Goal: Information Seeking & Learning: Understand process/instructions

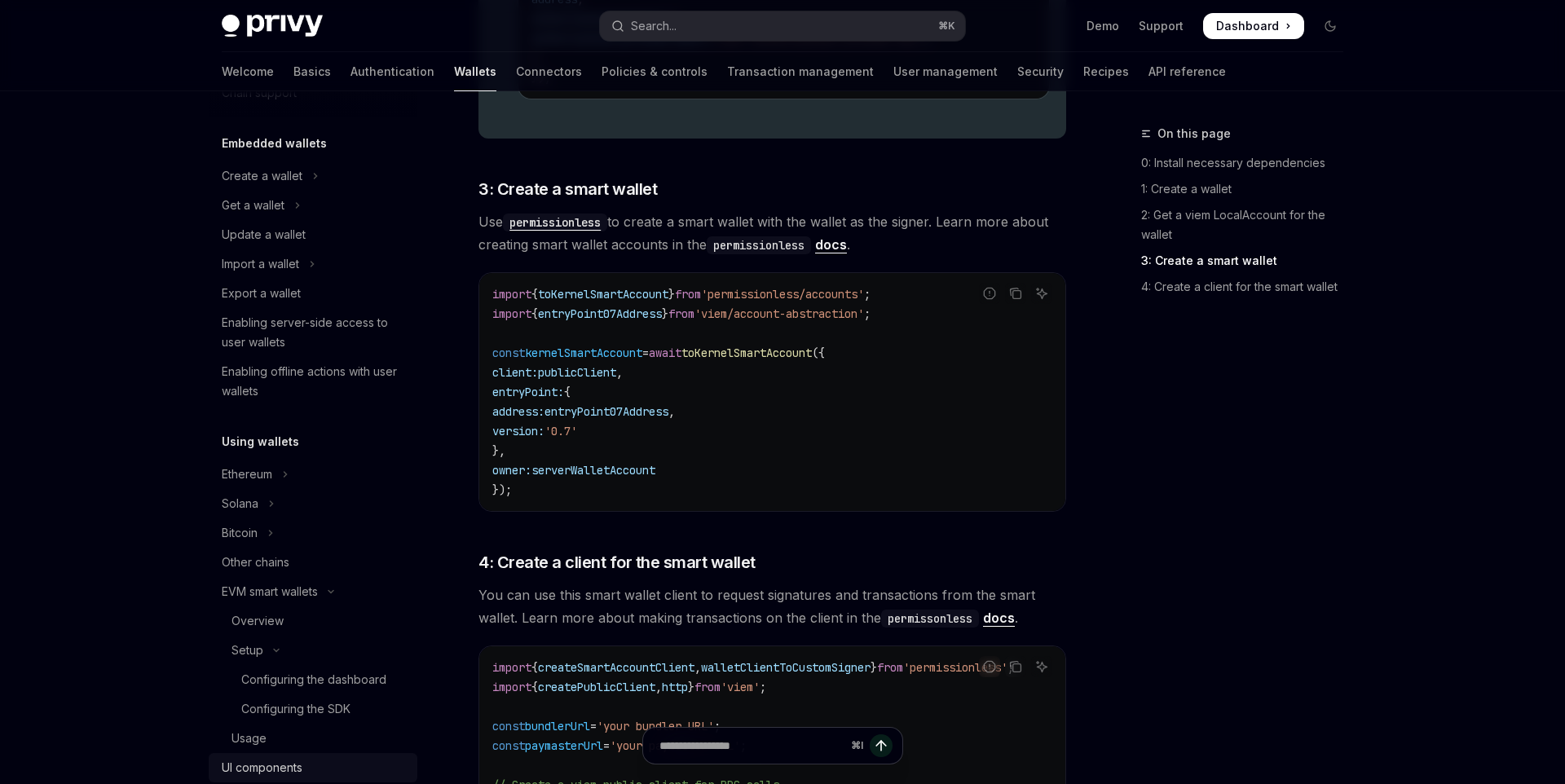
scroll to position [1575, 0]
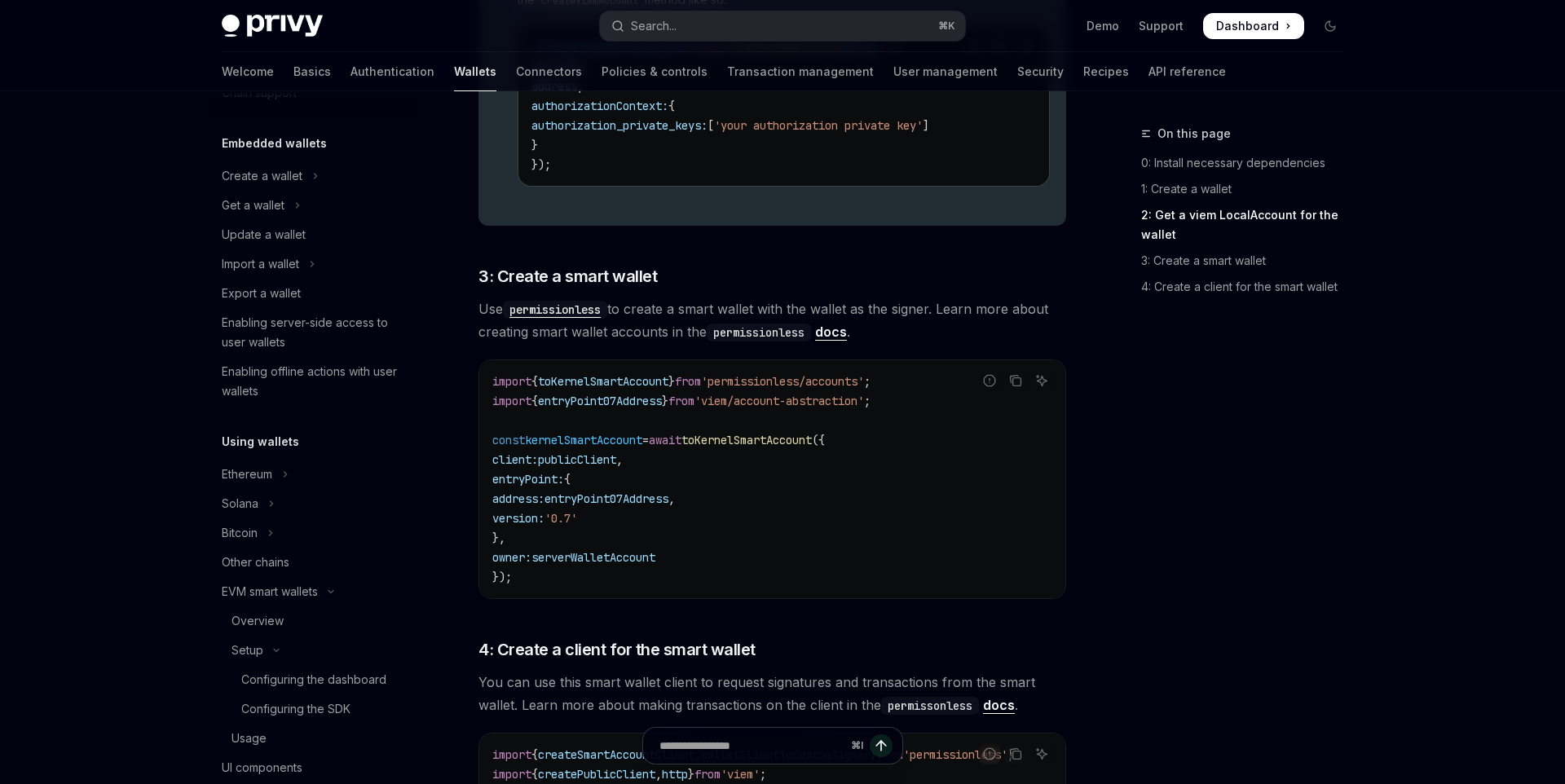
click at [828, 335] on link "docs" at bounding box center [831, 331] width 32 height 17
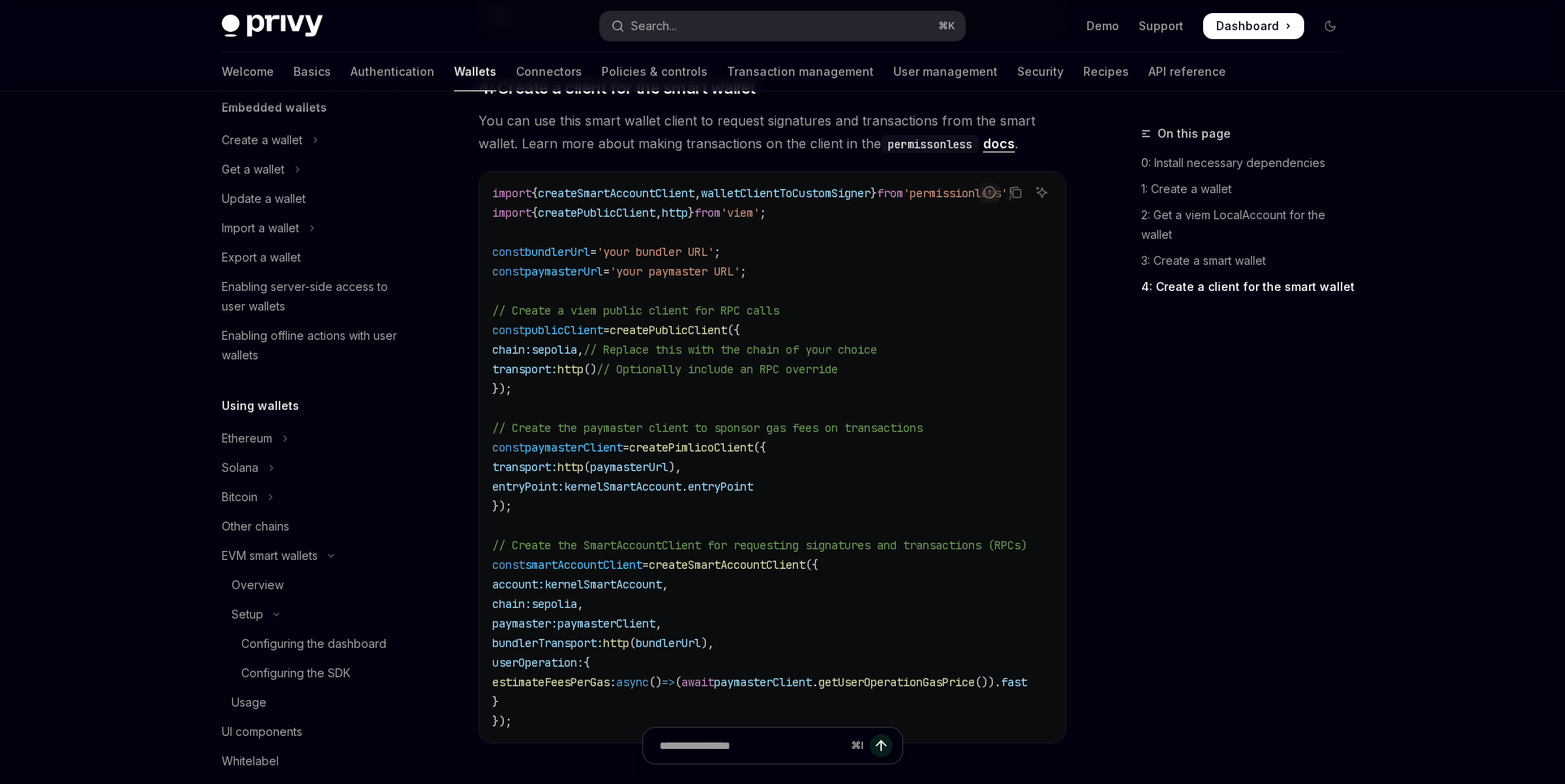
scroll to position [2180, 0]
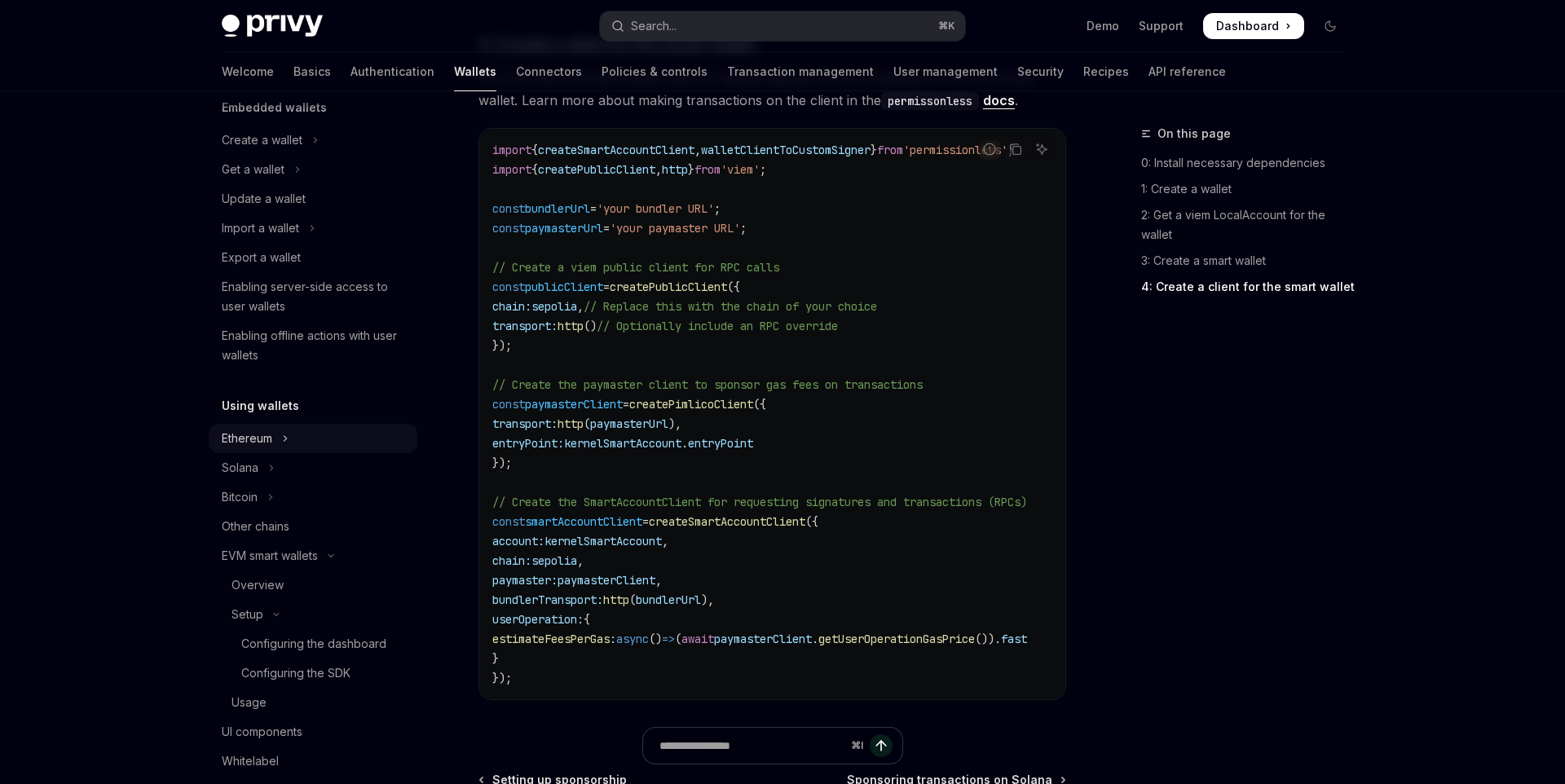
click at [294, 436] on button "Ethereum" at bounding box center [313, 438] width 209 height 29
type textarea "*"
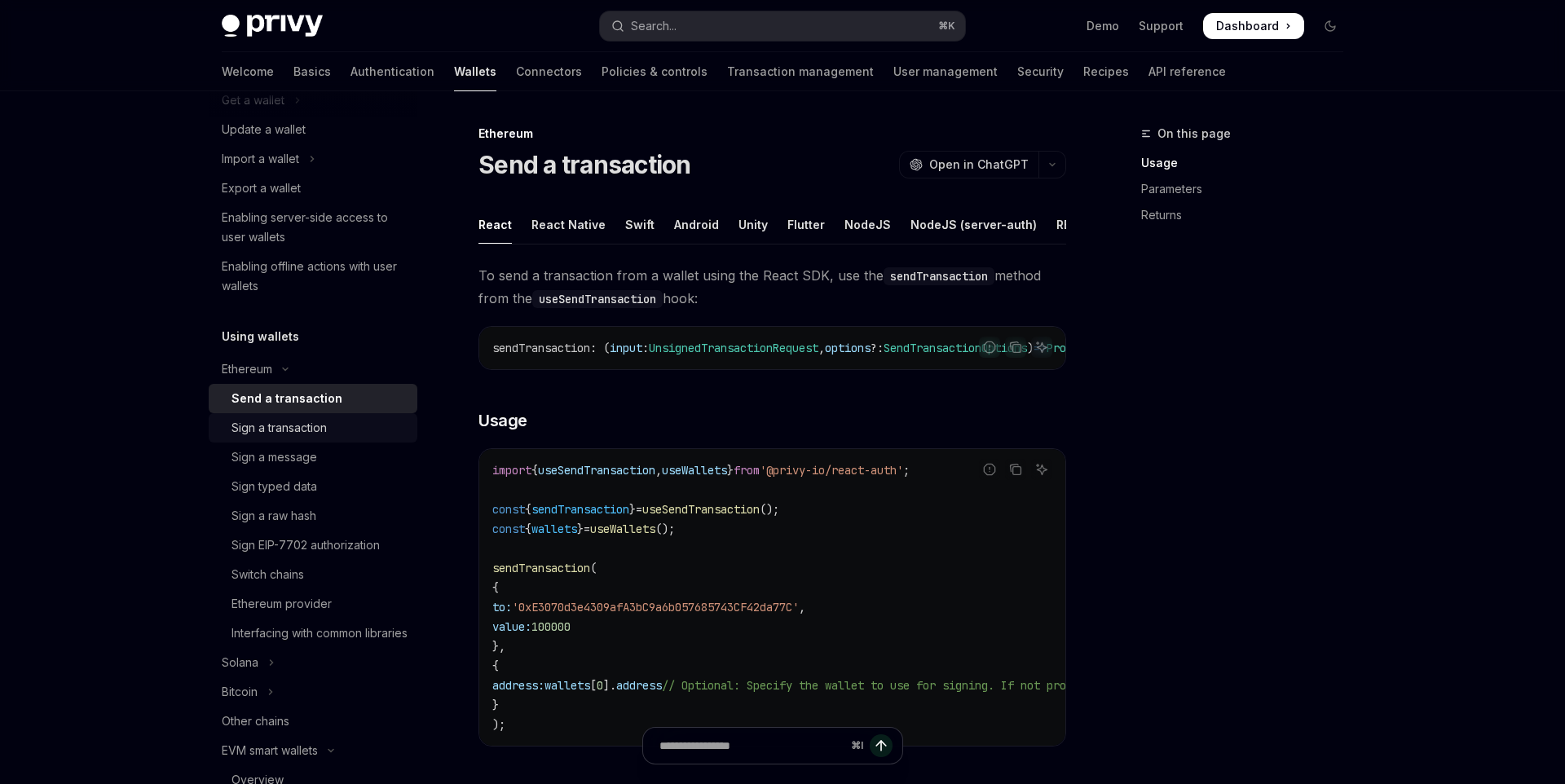
scroll to position [182, 0]
click at [846, 215] on div "NodeJS" at bounding box center [867, 224] width 46 height 38
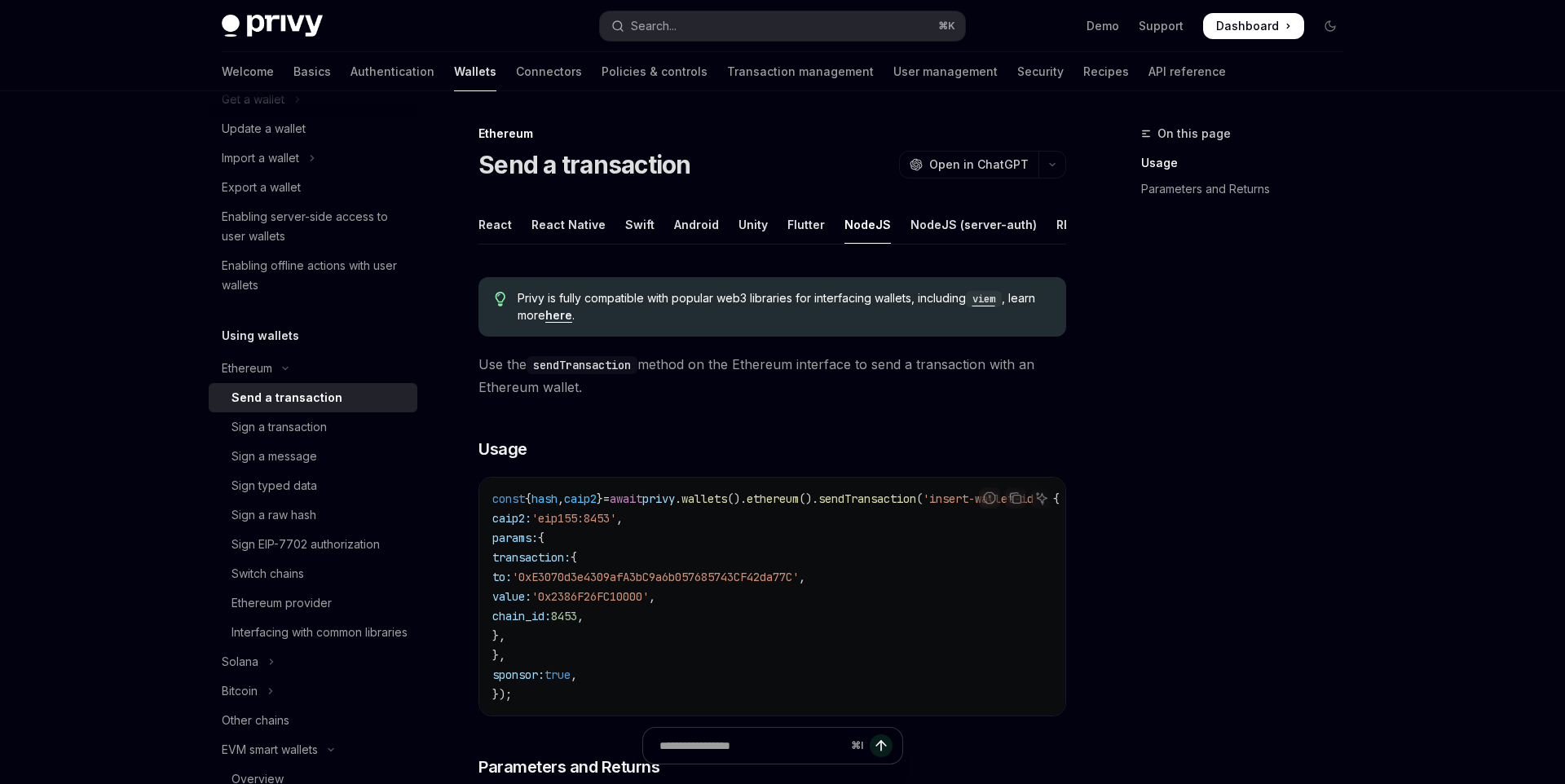
scroll to position [23, 0]
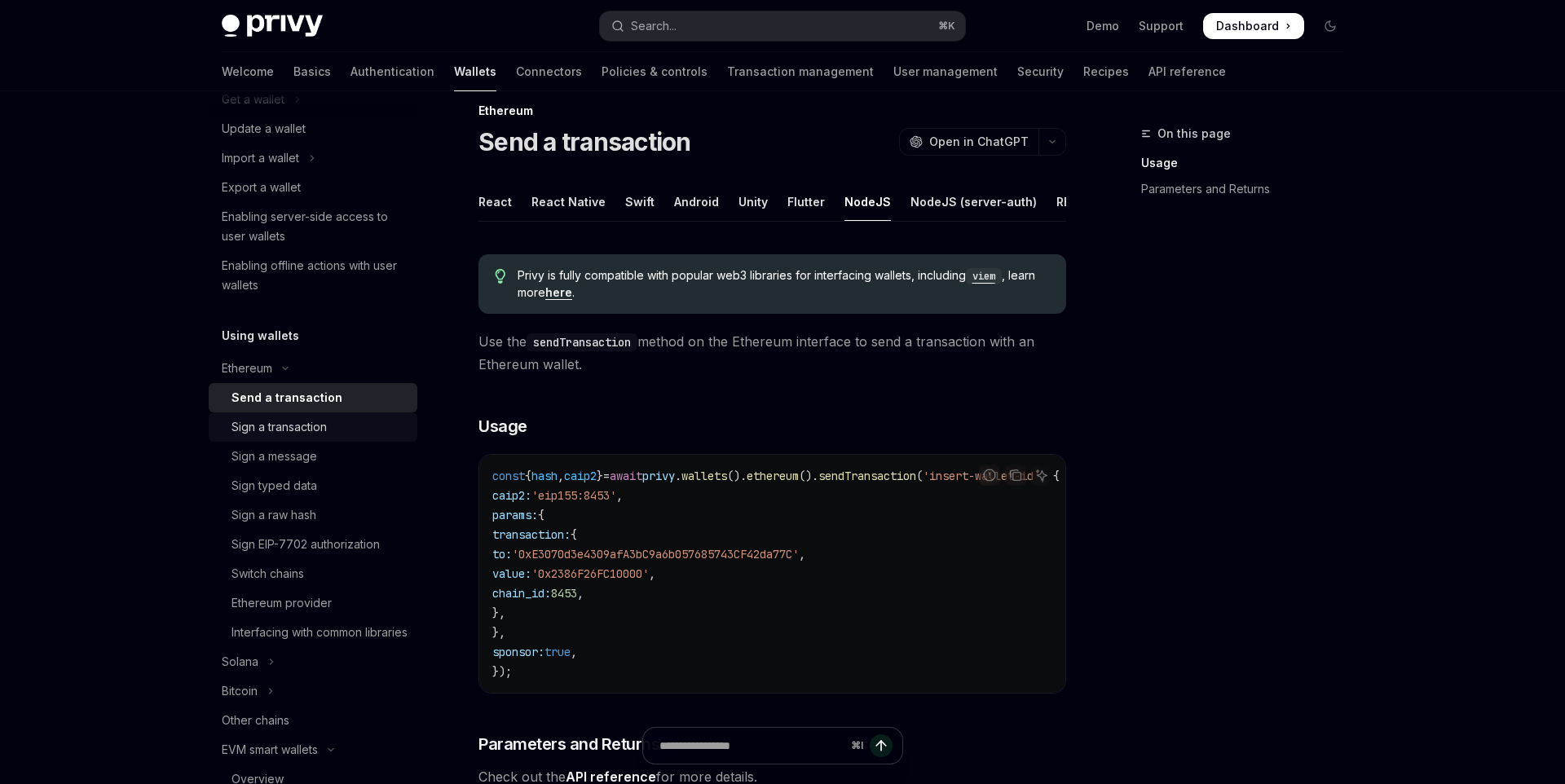
click at [328, 434] on div "Sign a transaction" at bounding box center [319, 427] width 176 height 19
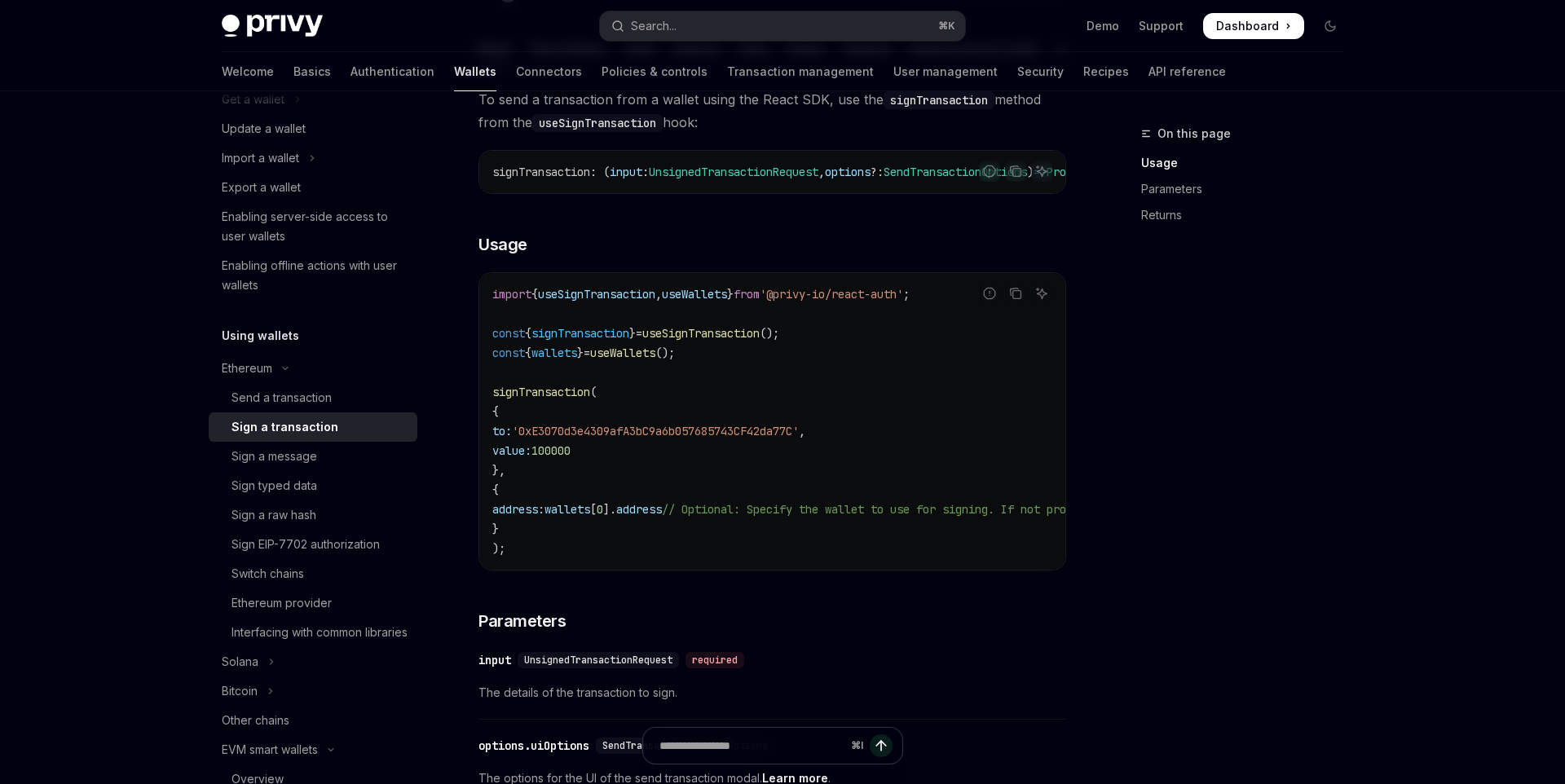
scroll to position [181, 0]
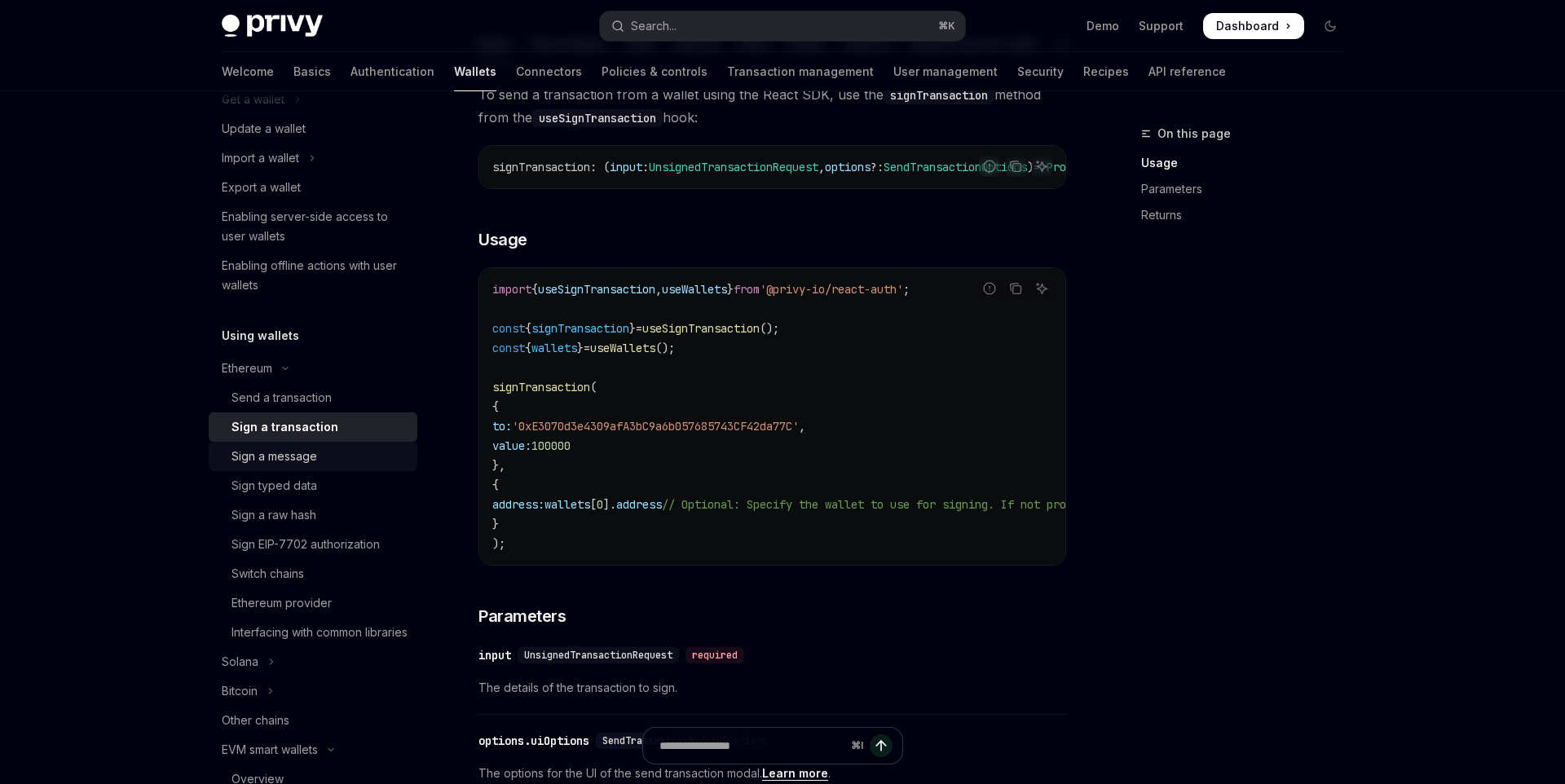
click at [324, 459] on div "Sign a message" at bounding box center [319, 457] width 176 height 19
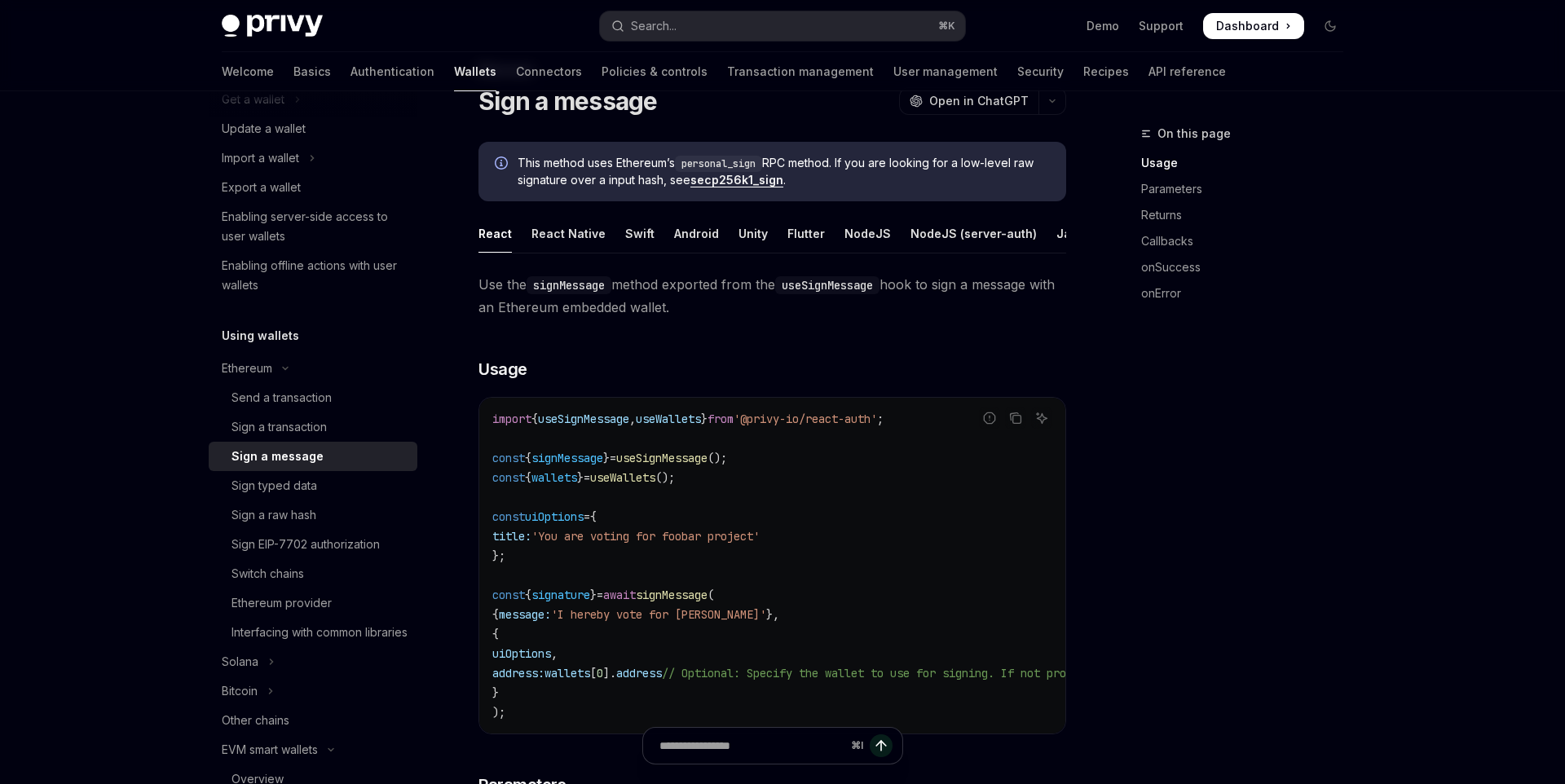
scroll to position [66, 0]
click at [344, 612] on link "Ethereum provider" at bounding box center [313, 603] width 209 height 29
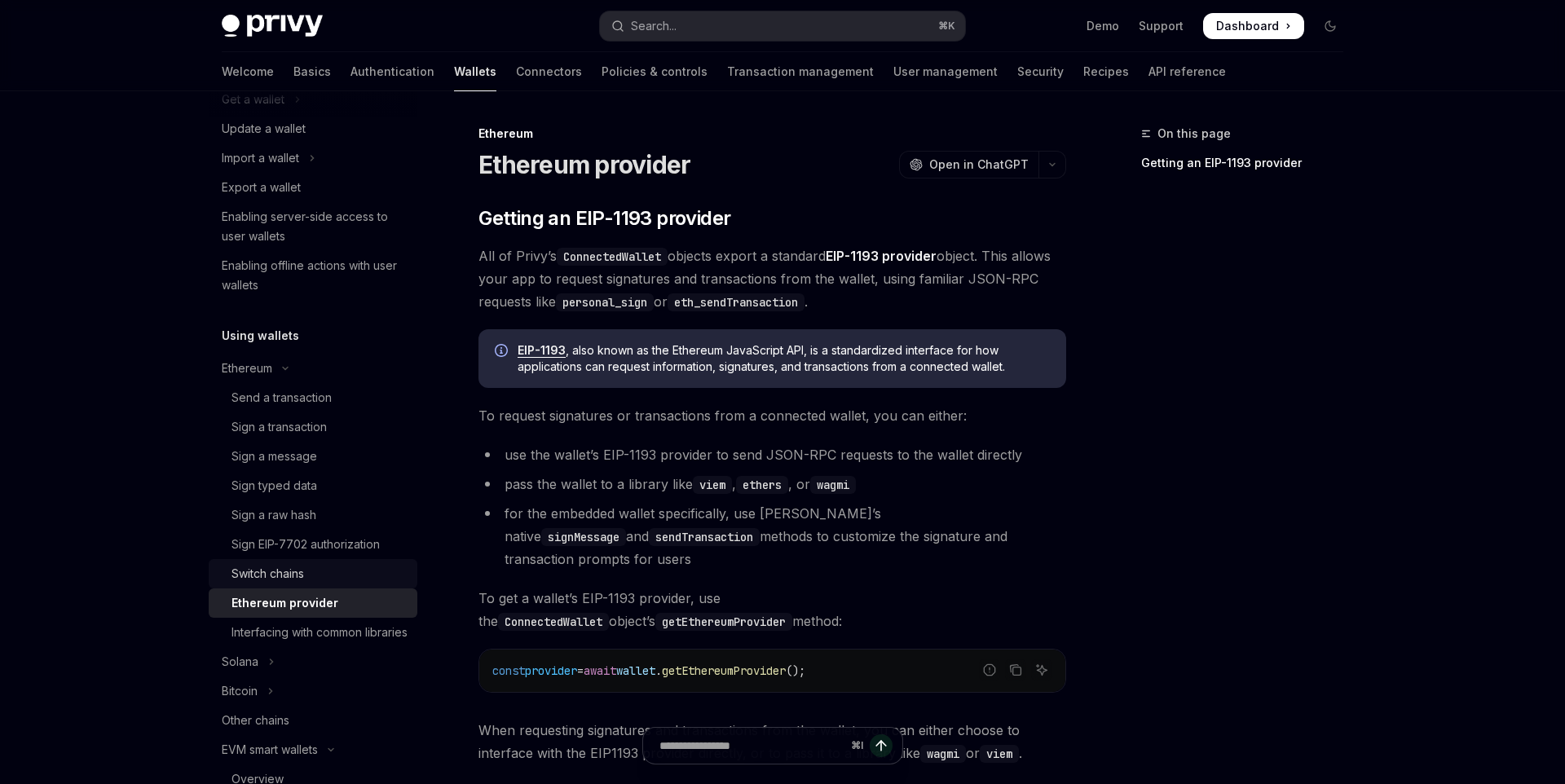
click at [371, 577] on div "Switch chains" at bounding box center [319, 573] width 176 height 19
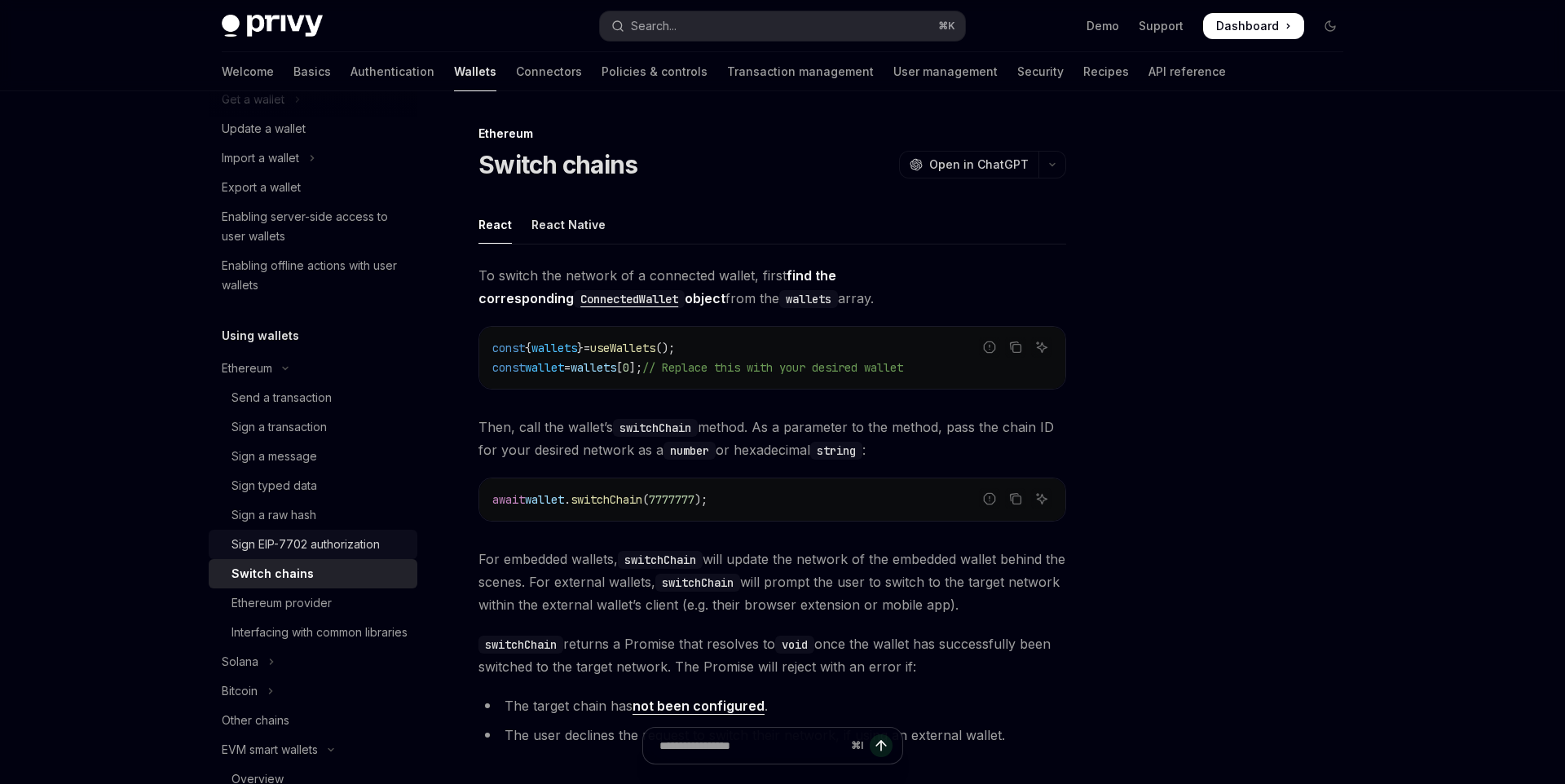
click at [347, 530] on link "Sign EIP-7702 authorization" at bounding box center [313, 543] width 209 height 29
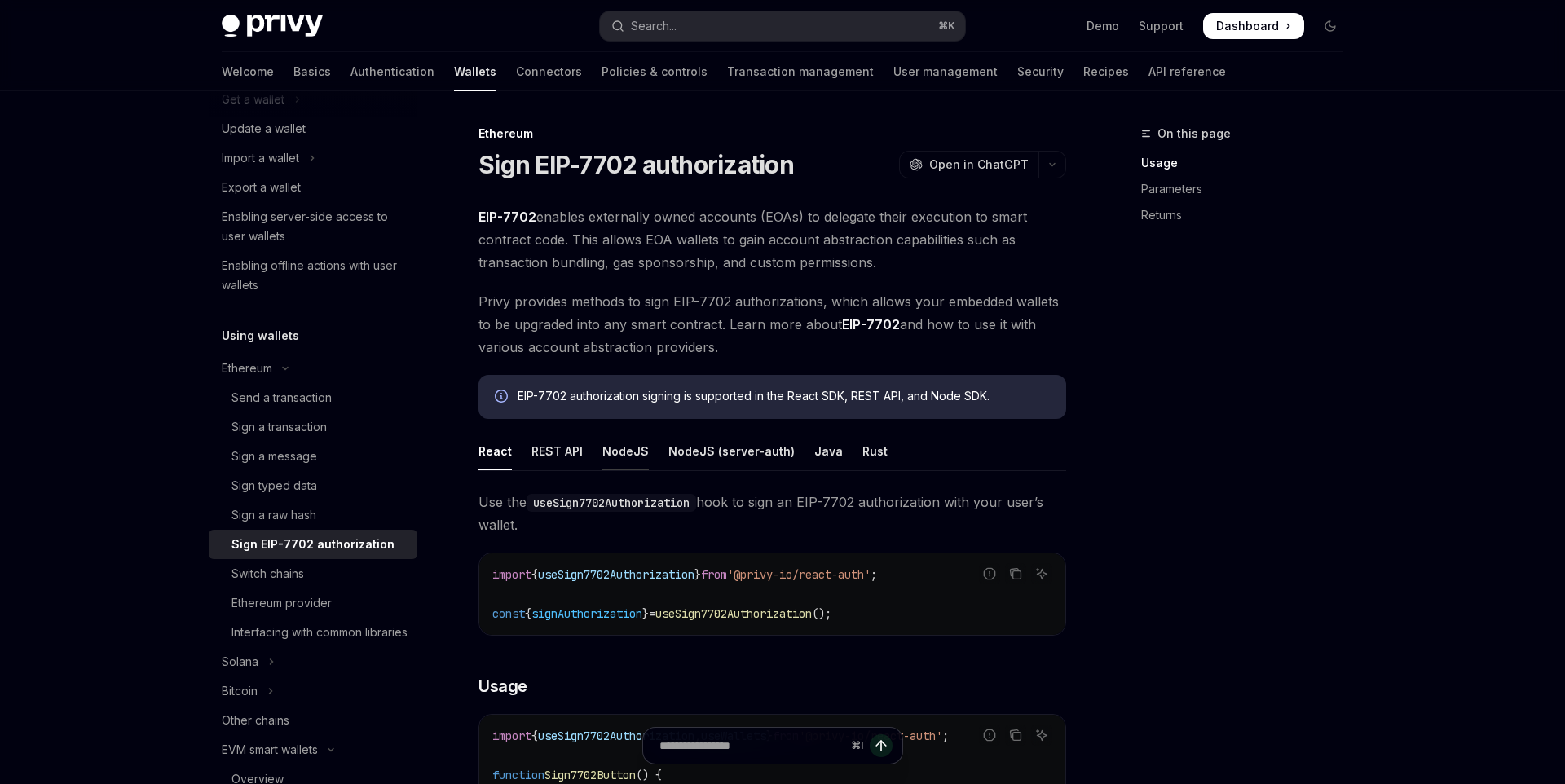
click at [610, 447] on div "NodeJS" at bounding box center [625, 450] width 46 height 38
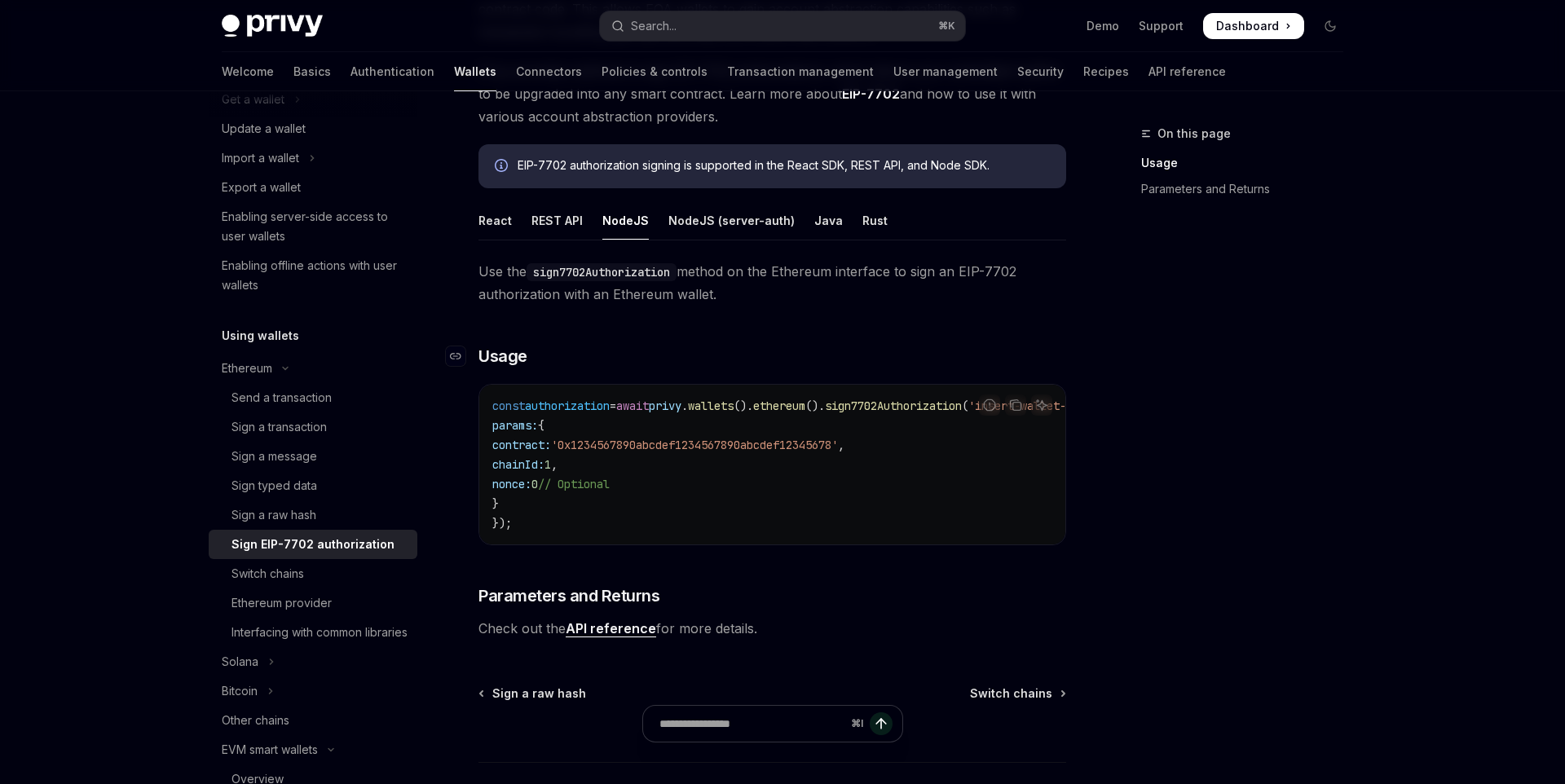
scroll to position [265, 0]
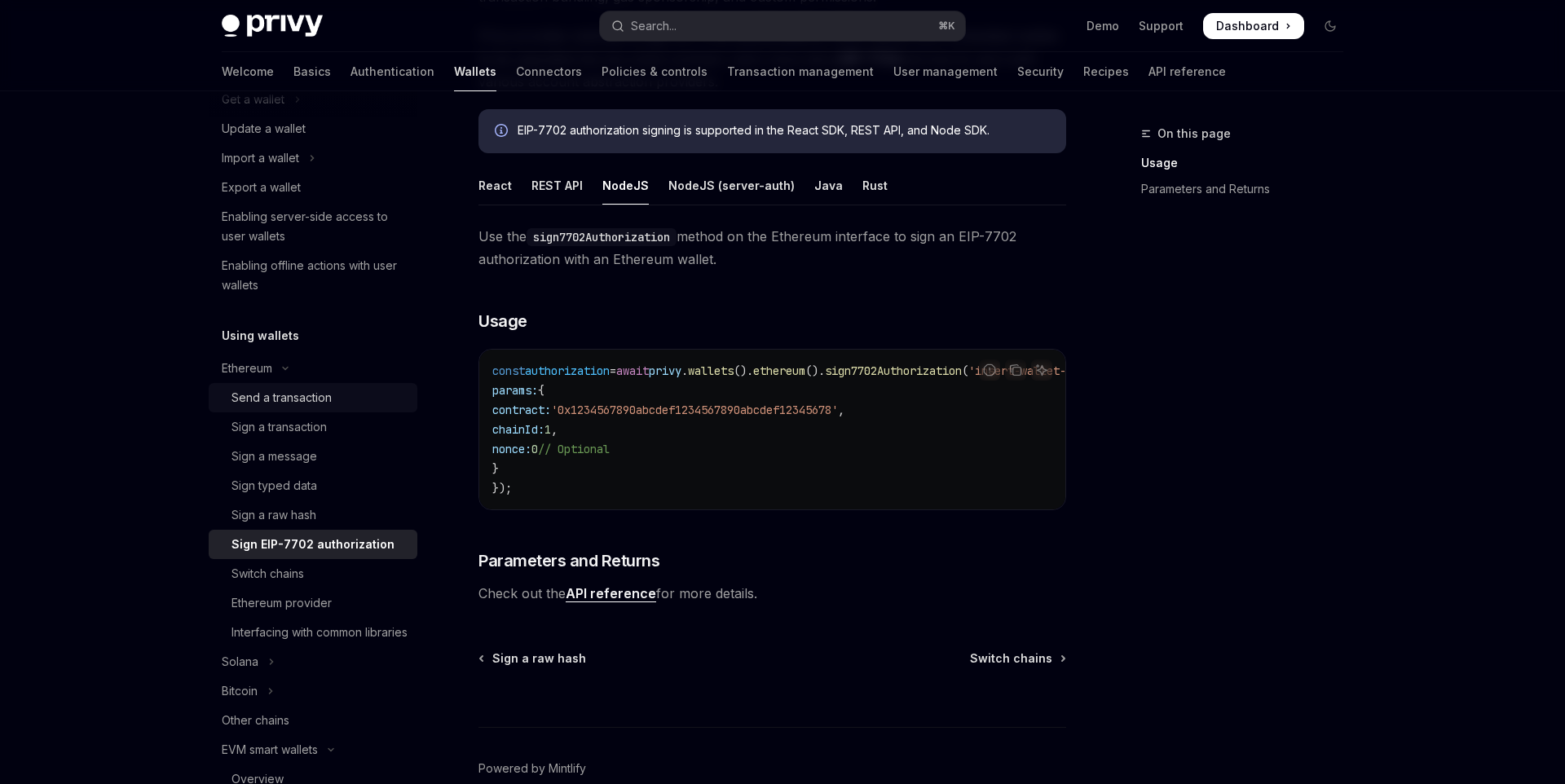
click at [348, 411] on link "Send a transaction" at bounding box center [313, 397] width 209 height 29
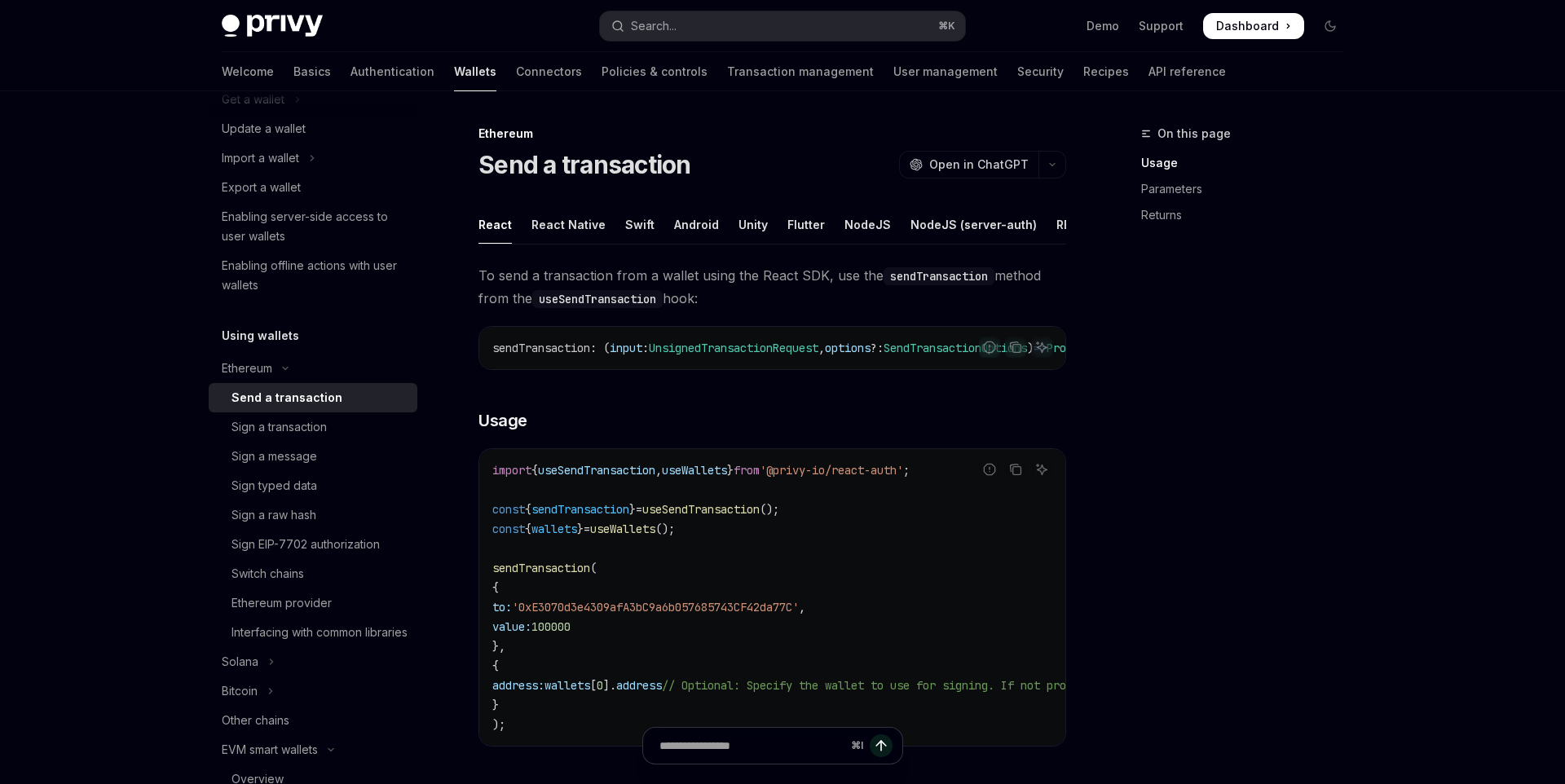
click at [376, 400] on div "Send a transaction" at bounding box center [319, 397] width 176 height 19
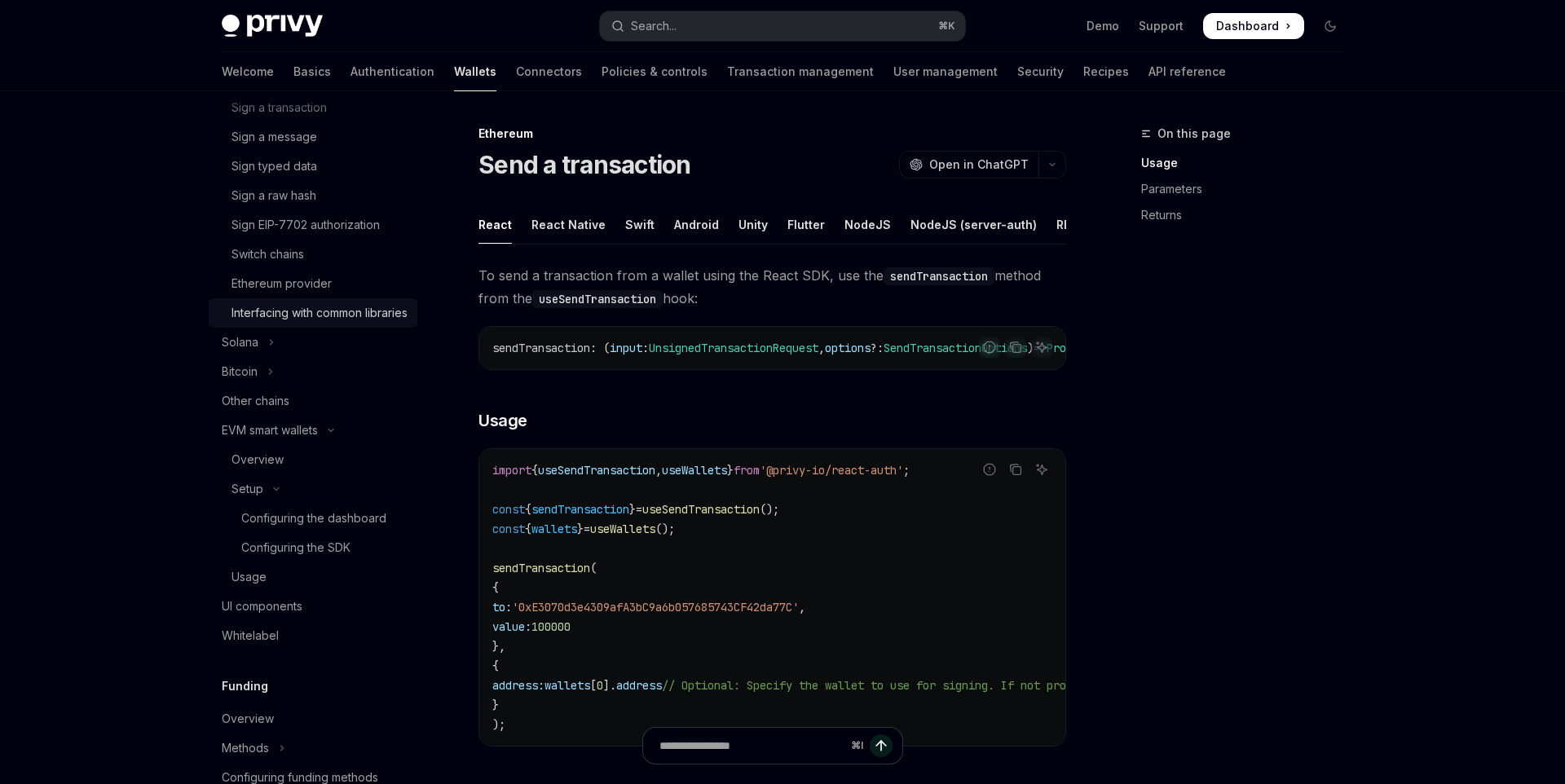
scroll to position [569, 0]
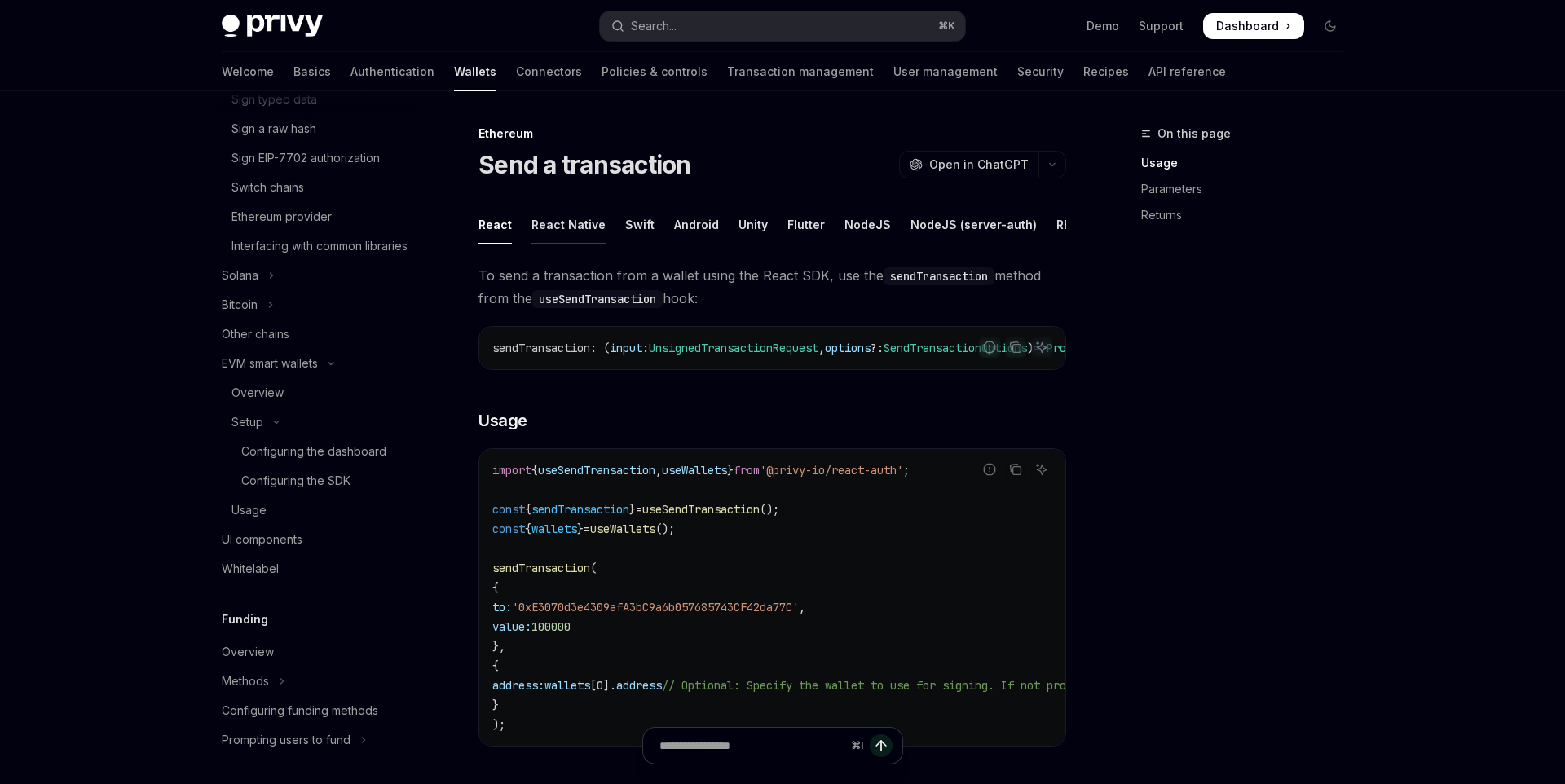
click at [558, 223] on div "React Native" at bounding box center [568, 224] width 74 height 38
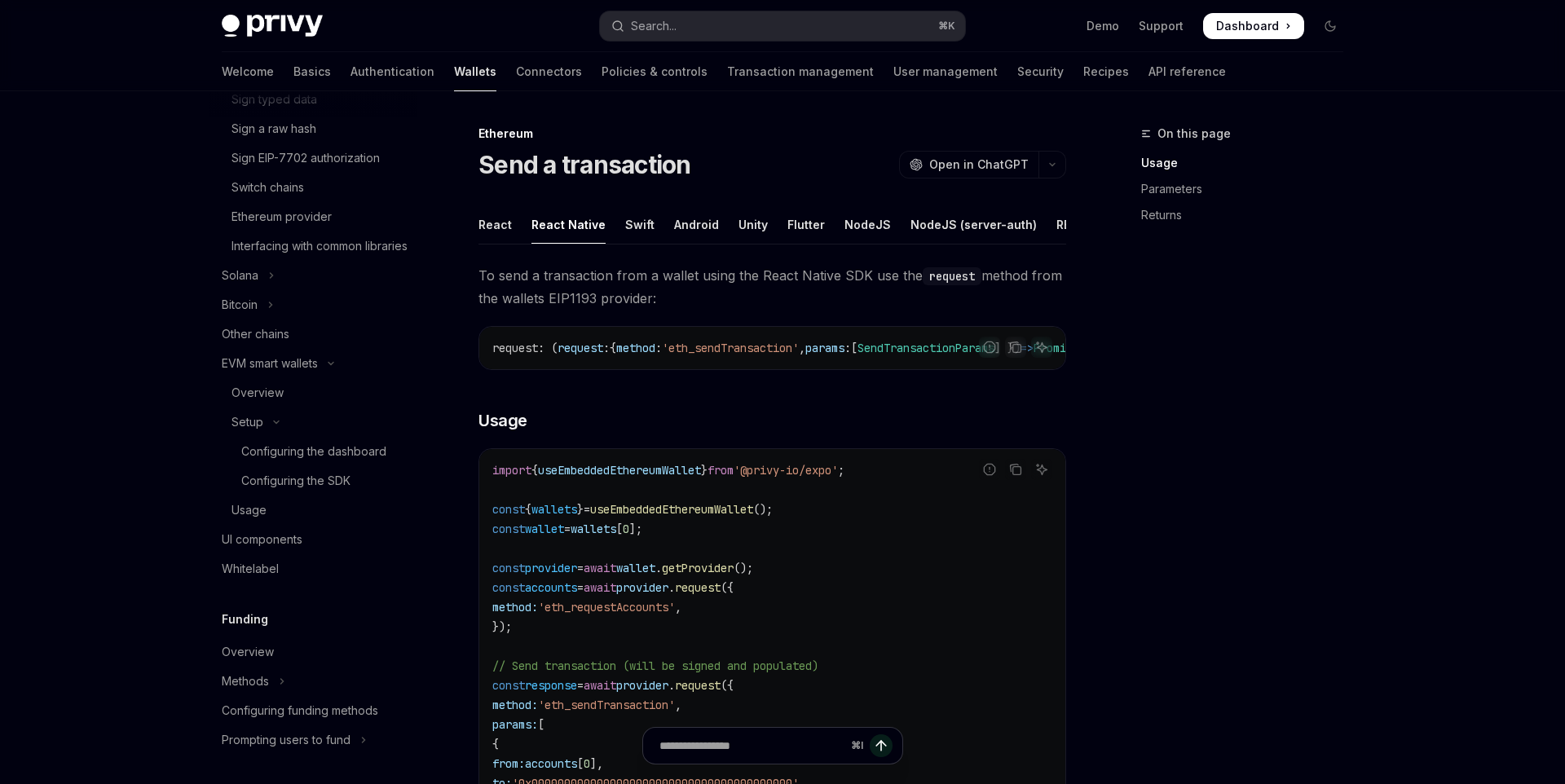
click at [611, 223] on ul "React React Native Swift Android Unity Flutter NodeJS NodeJS (server-auth) REST…" at bounding box center [772, 225] width 588 height 39
click at [625, 224] on div "Swift" at bounding box center [639, 224] width 29 height 38
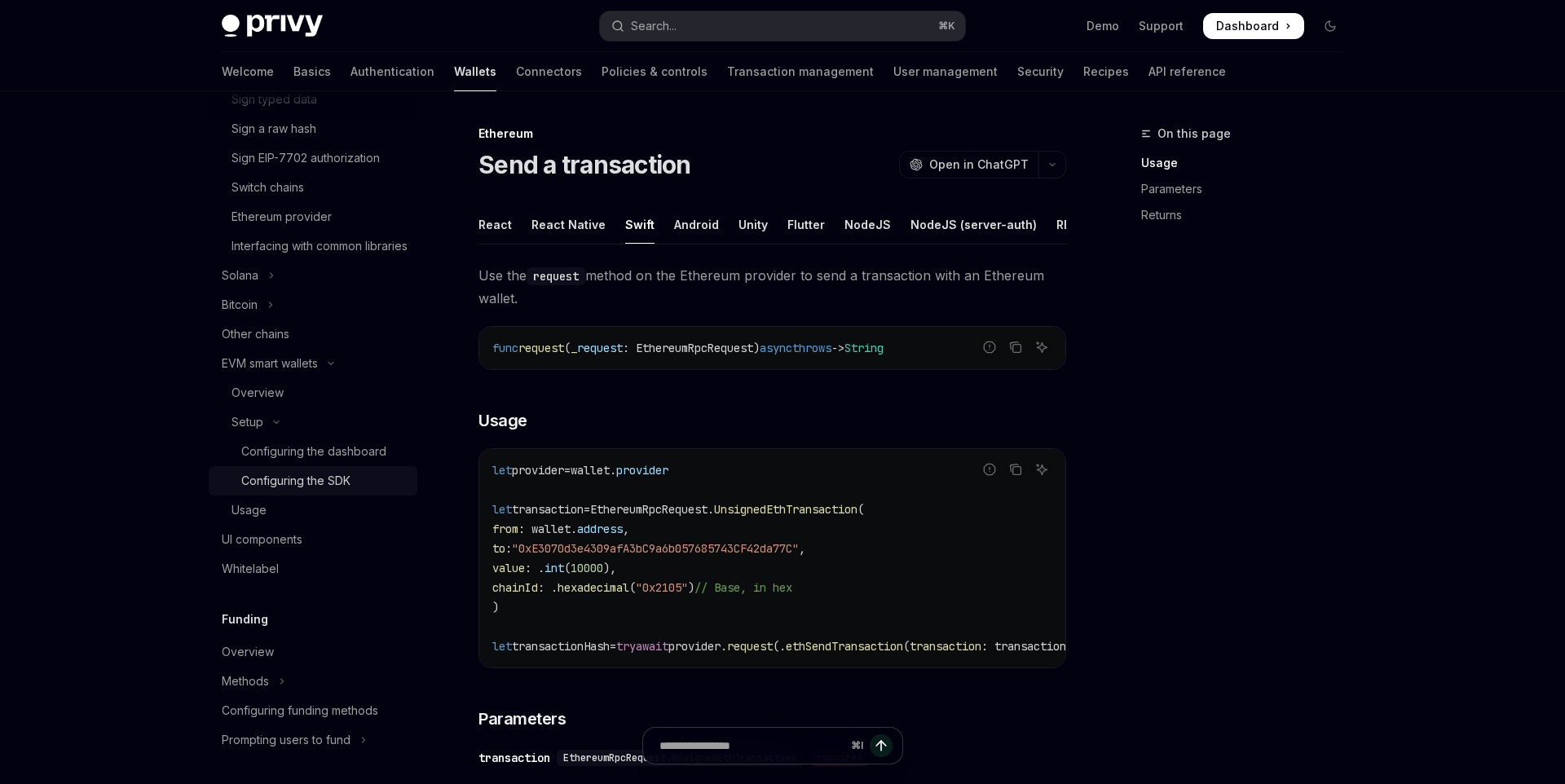
click at [312, 490] on div "Configuring the SDK" at bounding box center [296, 480] width 109 height 19
click at [290, 519] on div "Usage" at bounding box center [319, 510] width 176 height 19
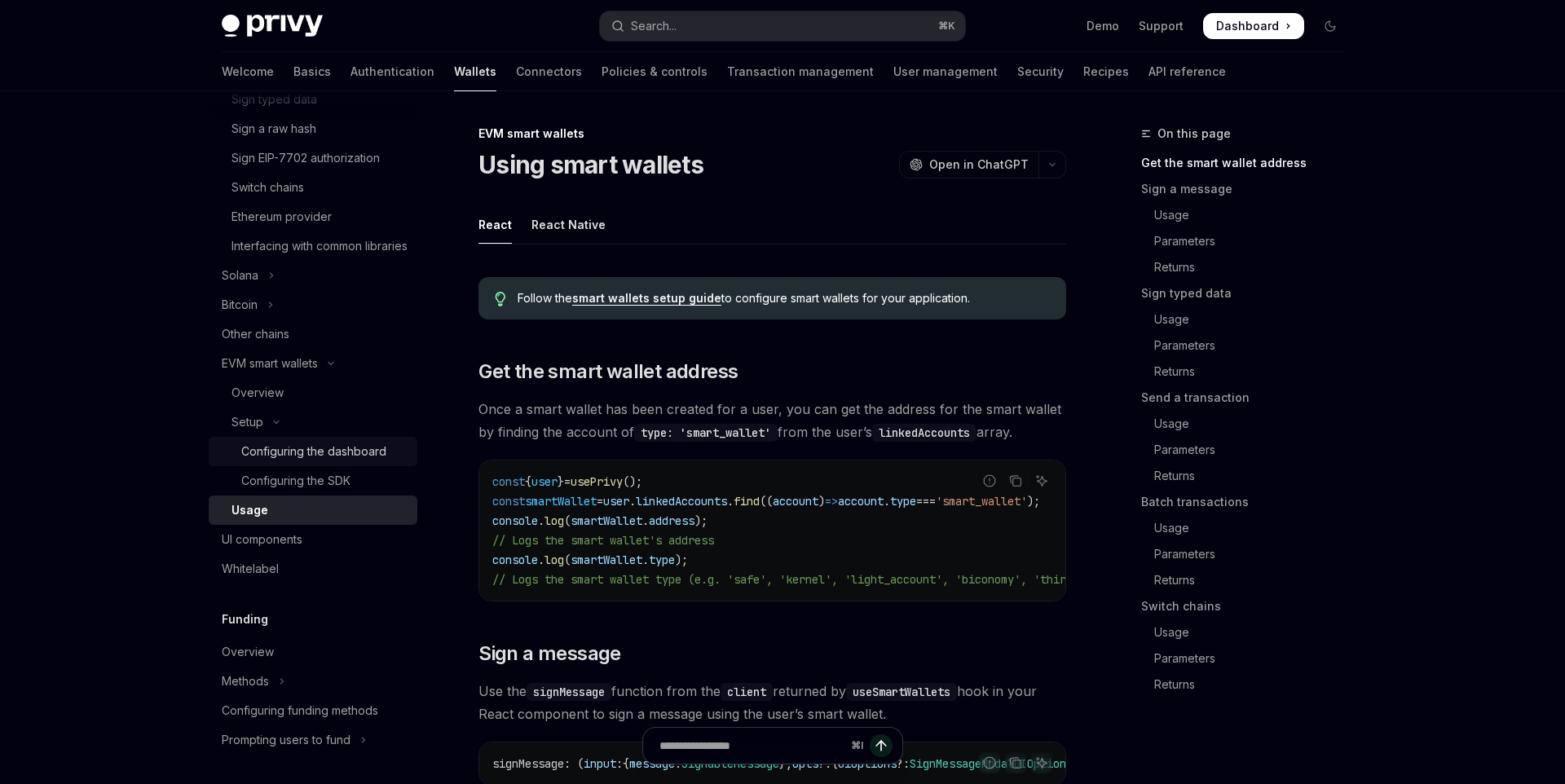
click at [333, 466] on link "Configuring the dashboard" at bounding box center [313, 450] width 209 height 29
click at [322, 490] on div "Configuring the SDK" at bounding box center [296, 480] width 109 height 19
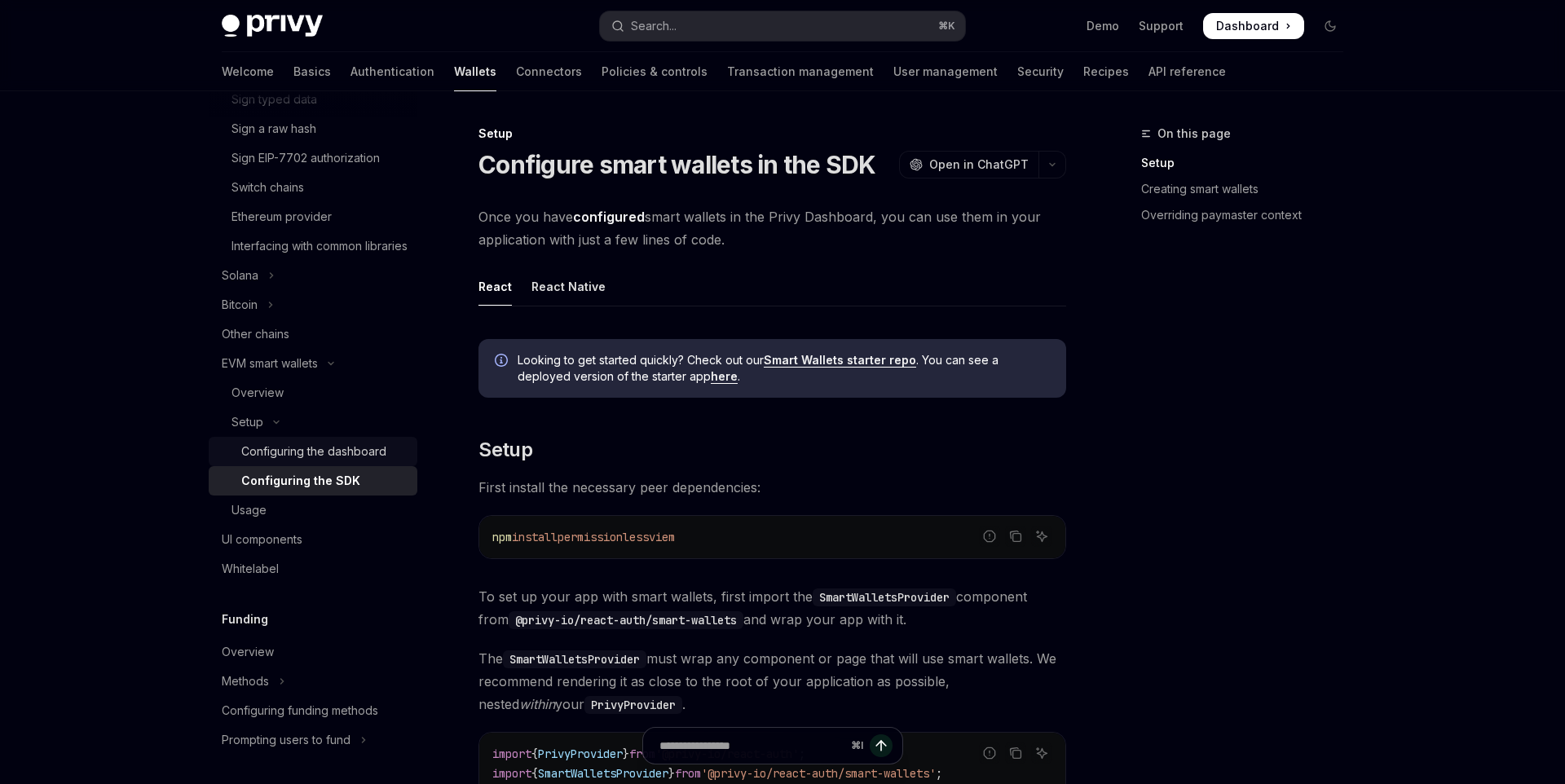
click at [365, 461] on div "Configuring the dashboard" at bounding box center [314, 451] width 145 height 19
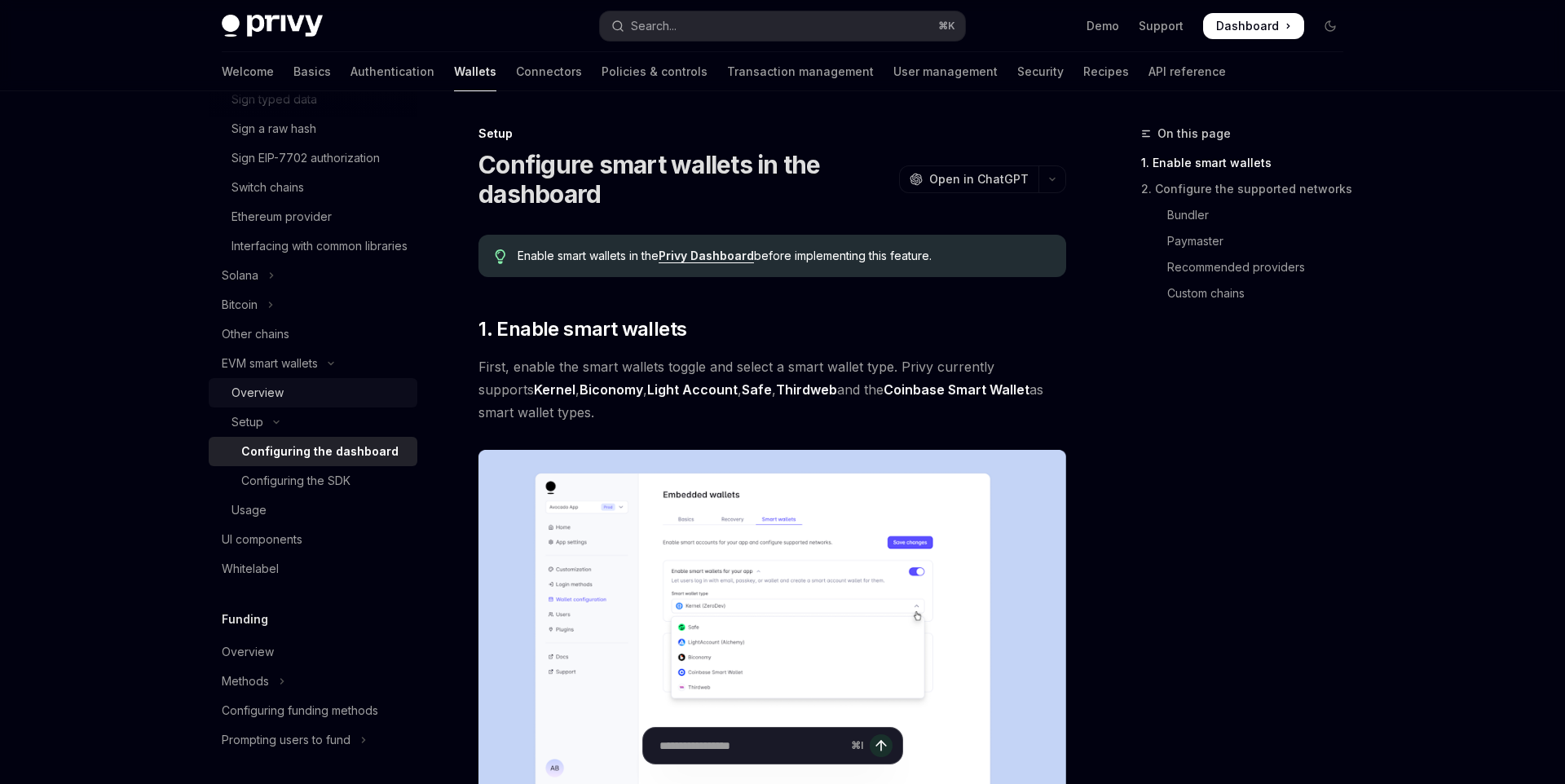
click at [344, 403] on div "Overview" at bounding box center [319, 393] width 176 height 19
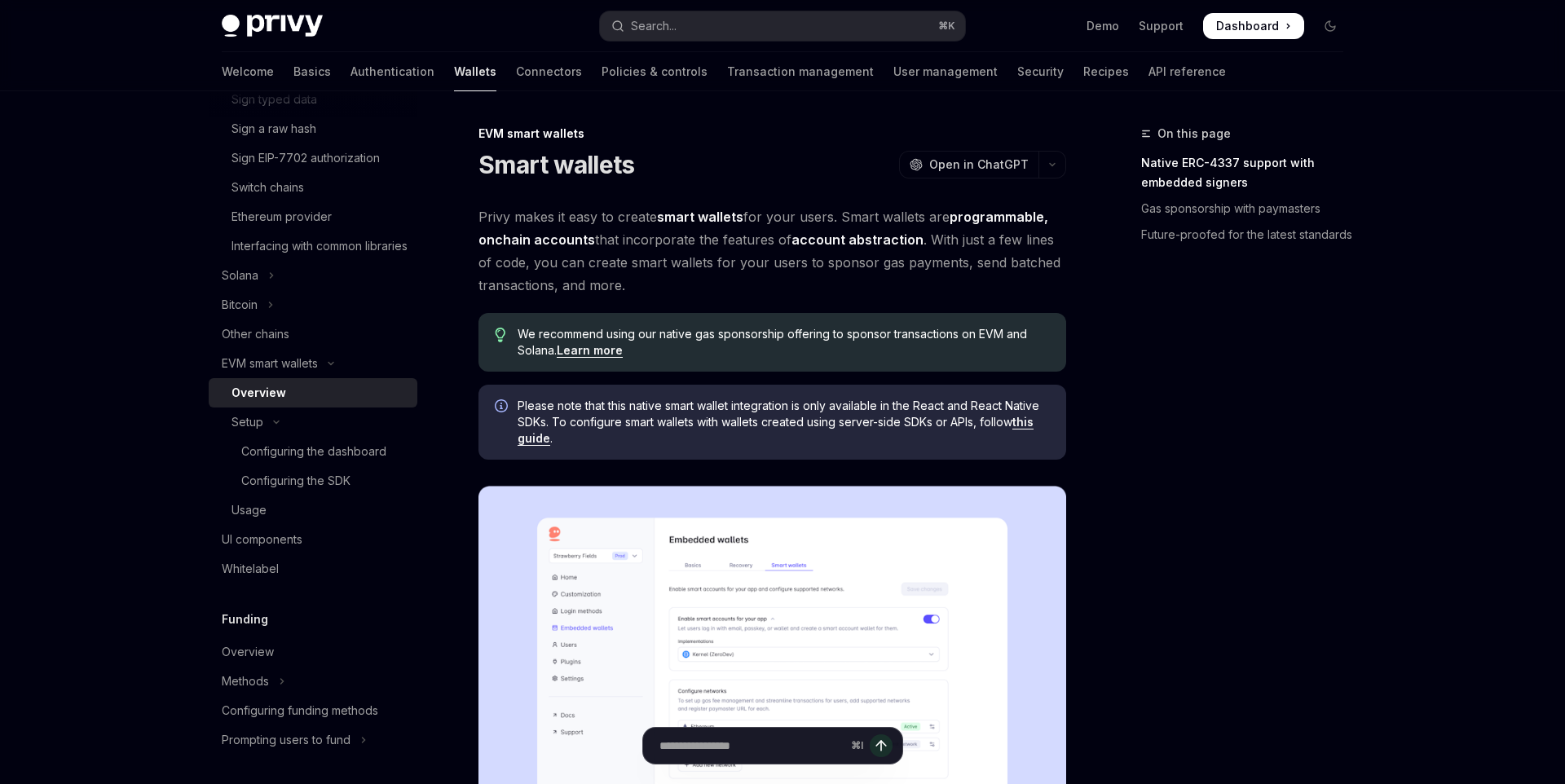
click at [539, 438] on link "this guide" at bounding box center [775, 430] width 516 height 31
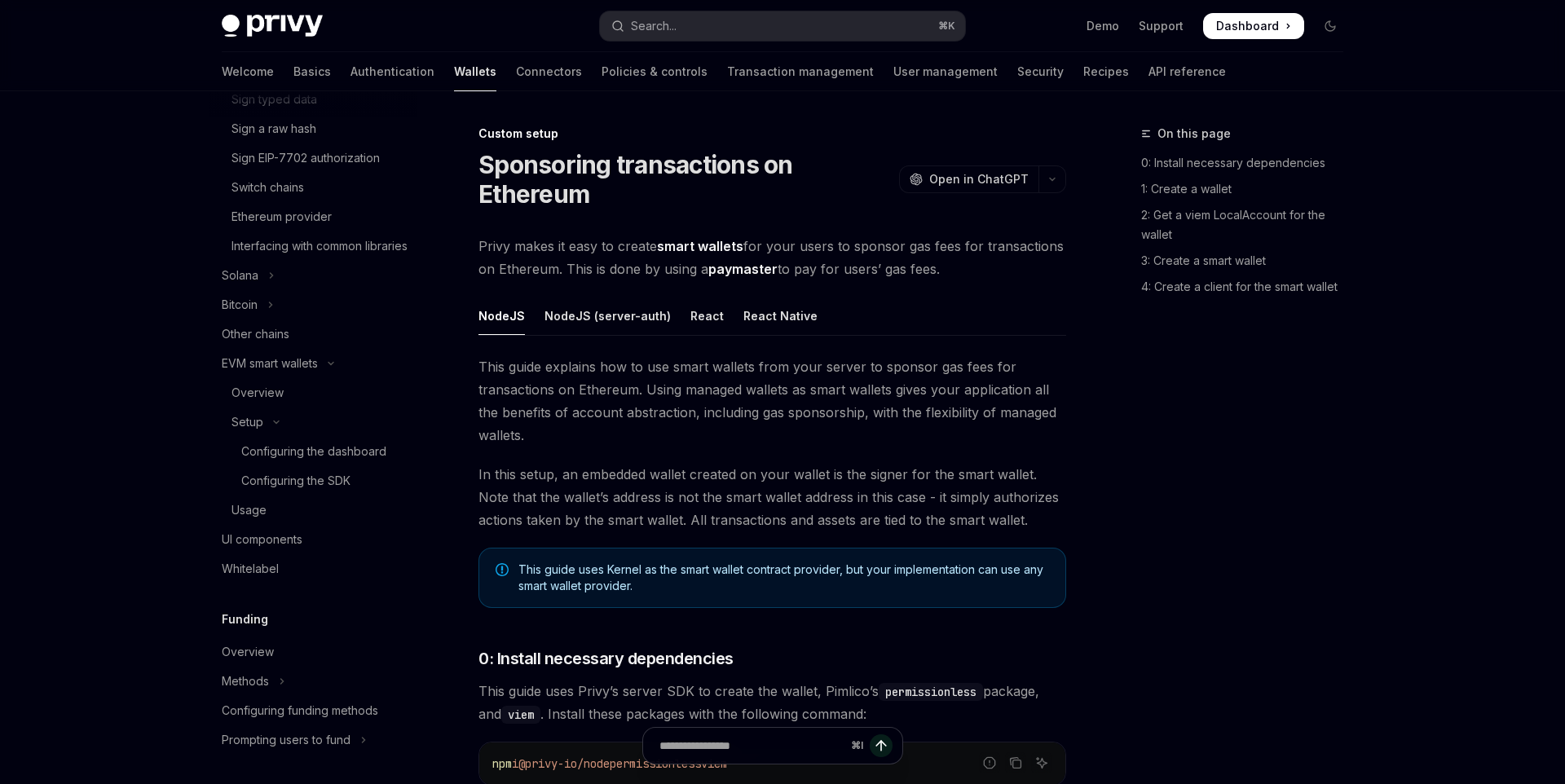
type textarea "*"
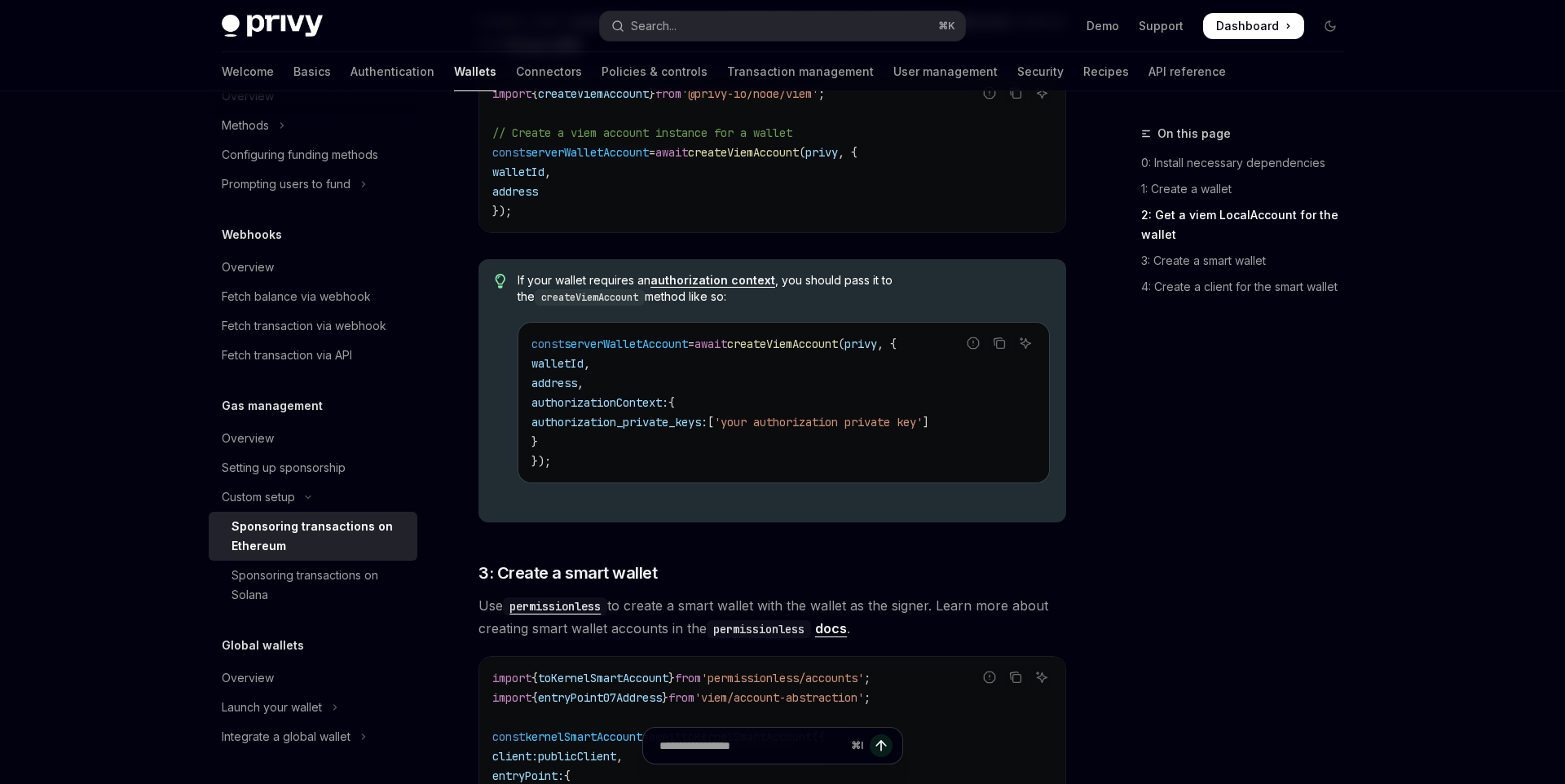
scroll to position [1318, 0]
